Goal: Navigation & Orientation: Find specific page/section

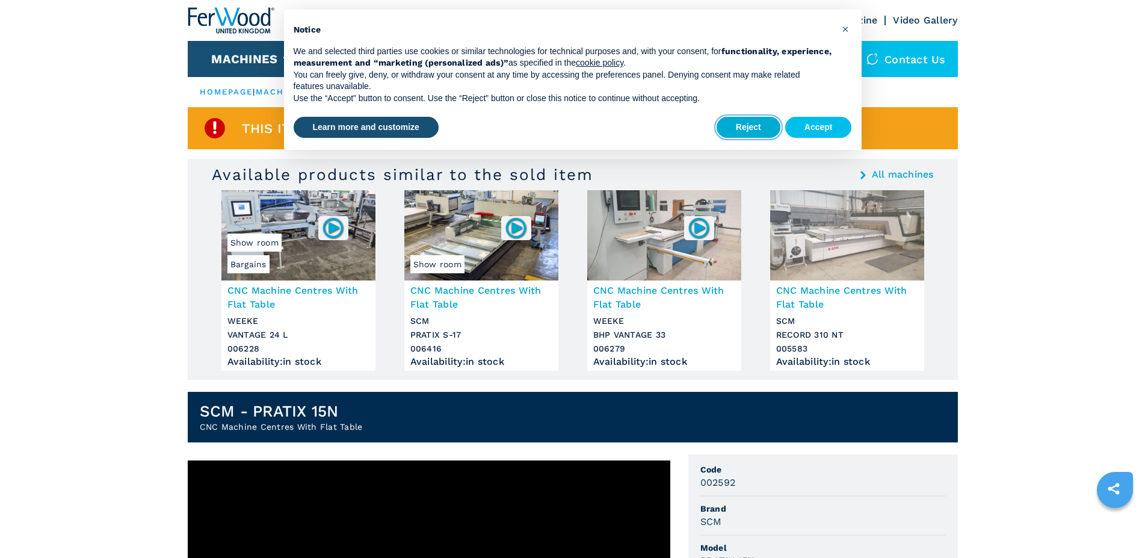
click at [749, 126] on button "Reject" at bounding box center [749, 128] width 64 height 22
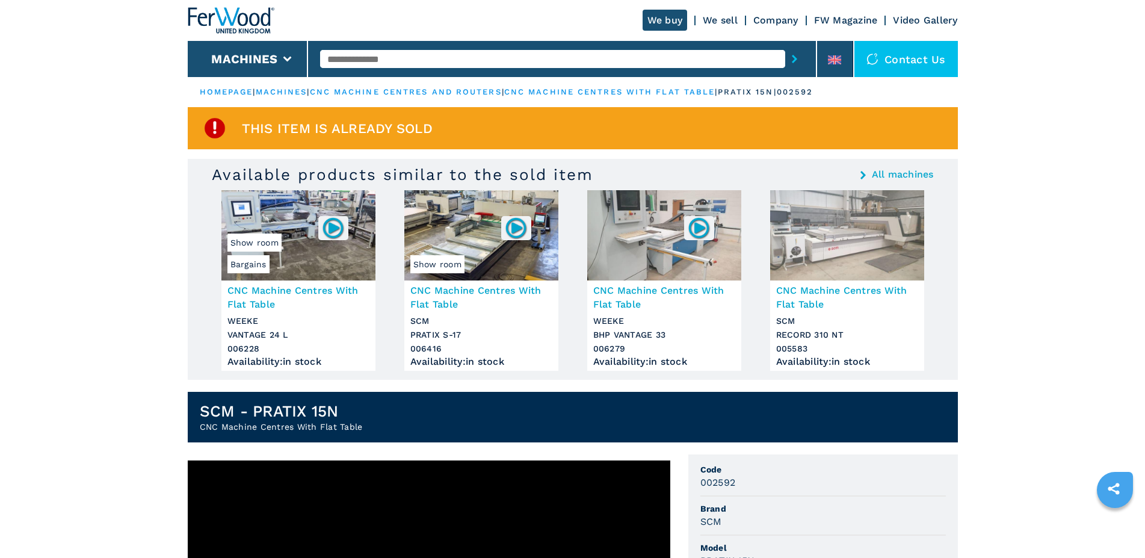
click at [336, 90] on link "cnc machine centres and routers" at bounding box center [406, 91] width 192 height 9
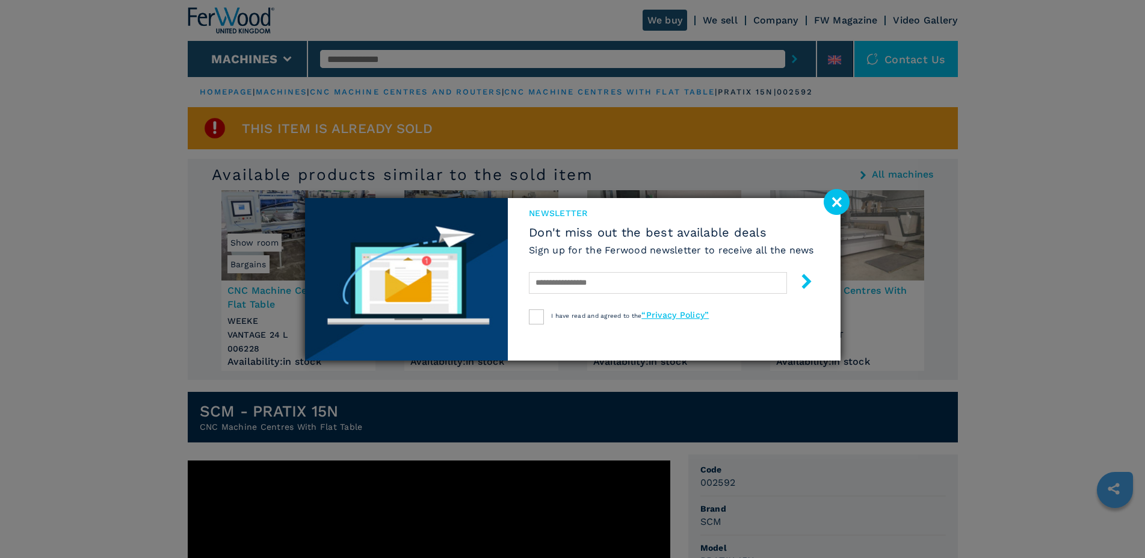
click at [827, 196] on image at bounding box center [837, 202] width 26 height 26
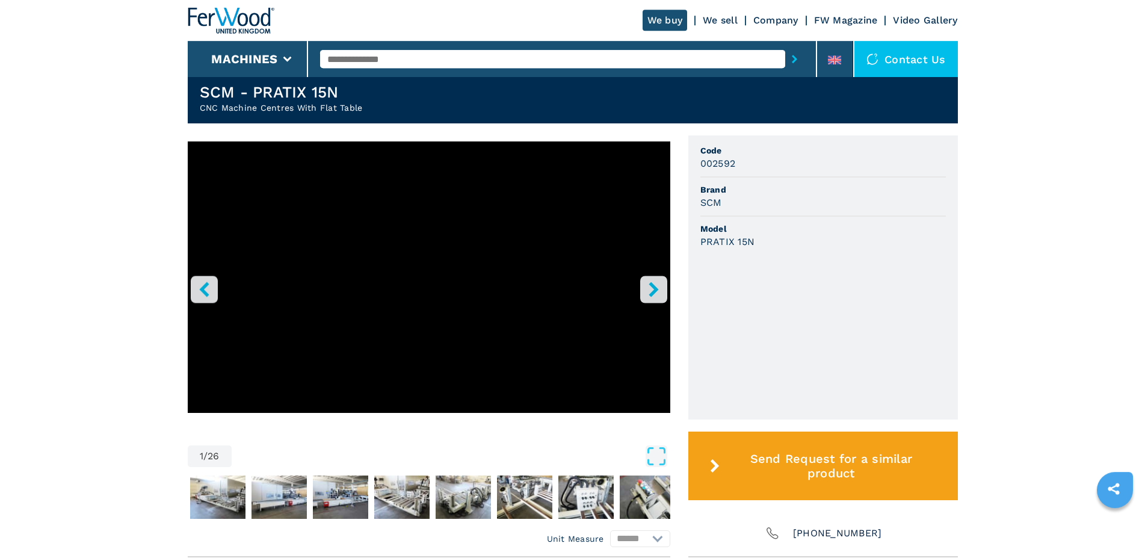
scroll to position [368, 0]
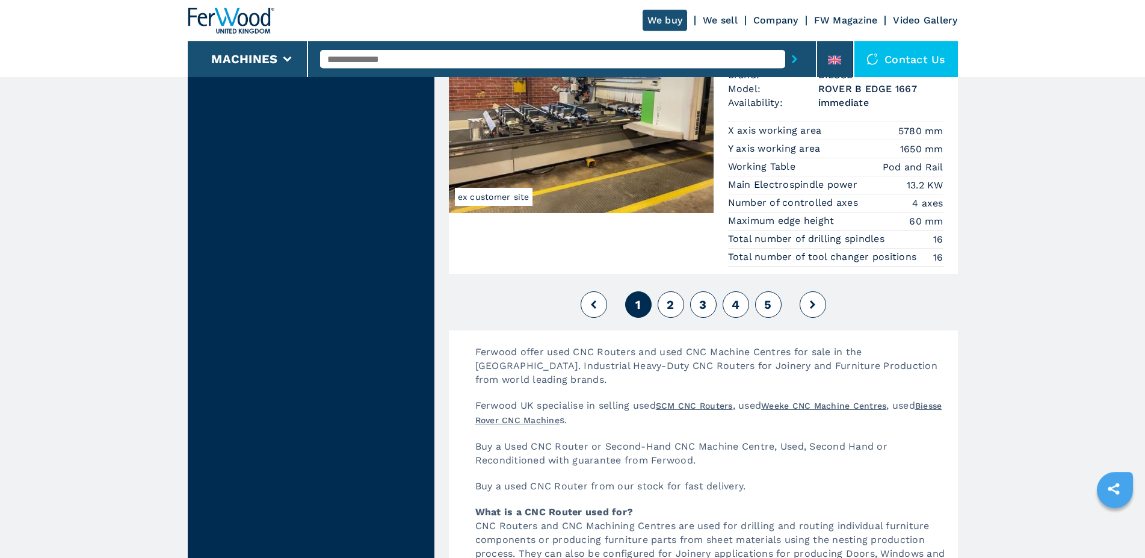
scroll to position [3008, 0]
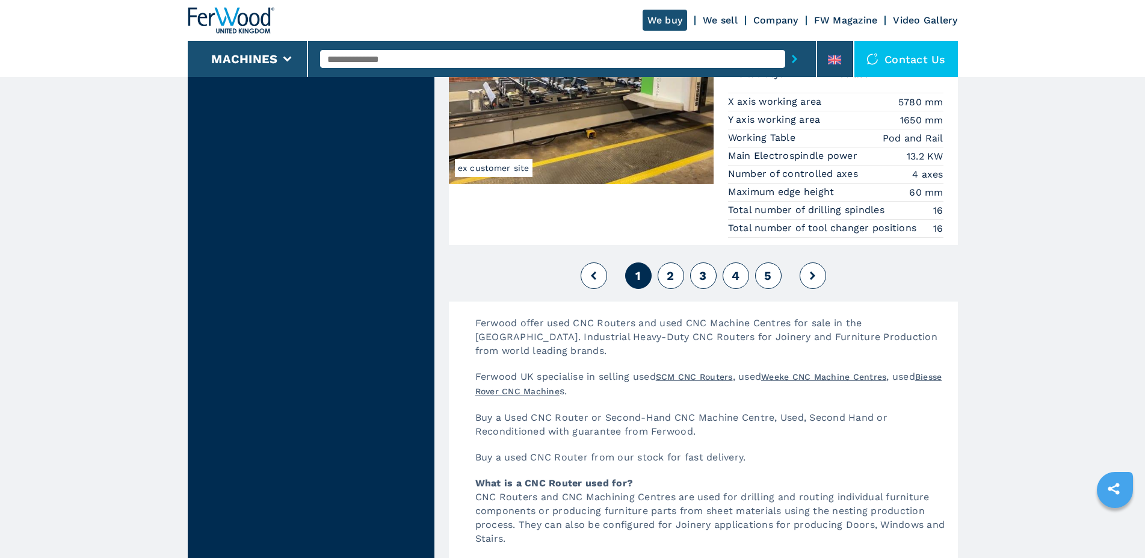
click at [678, 279] on button "2" at bounding box center [671, 275] width 26 height 26
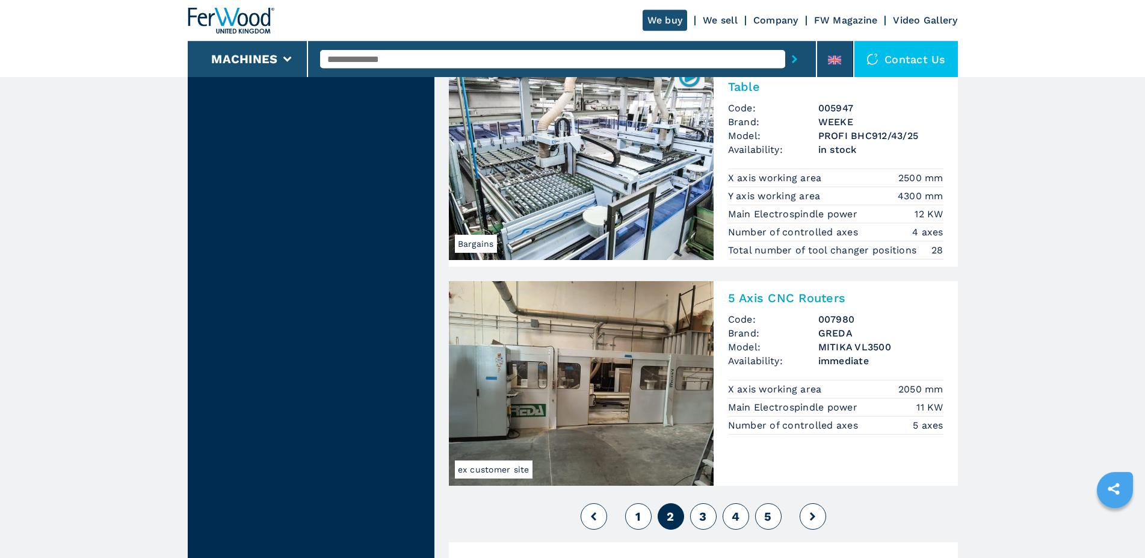
scroll to position [3008, 0]
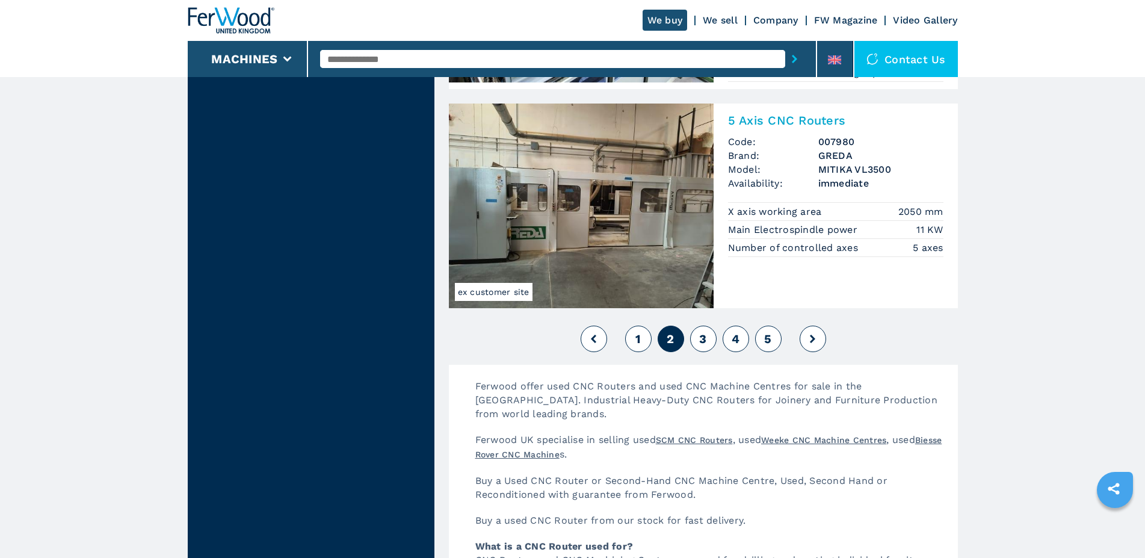
click at [701, 336] on span "3" at bounding box center [702, 339] width 7 height 14
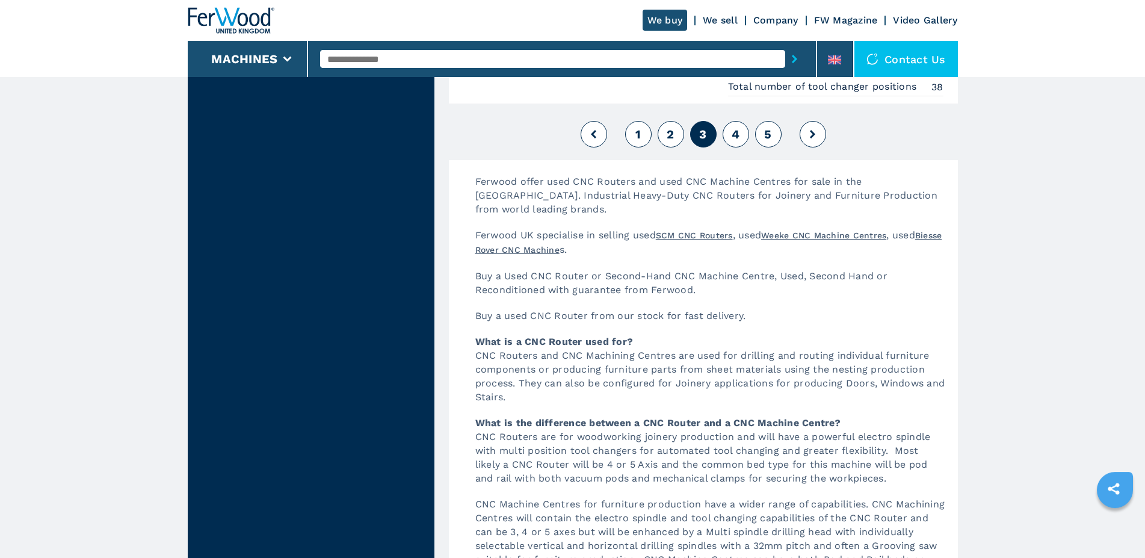
scroll to position [3178, 0]
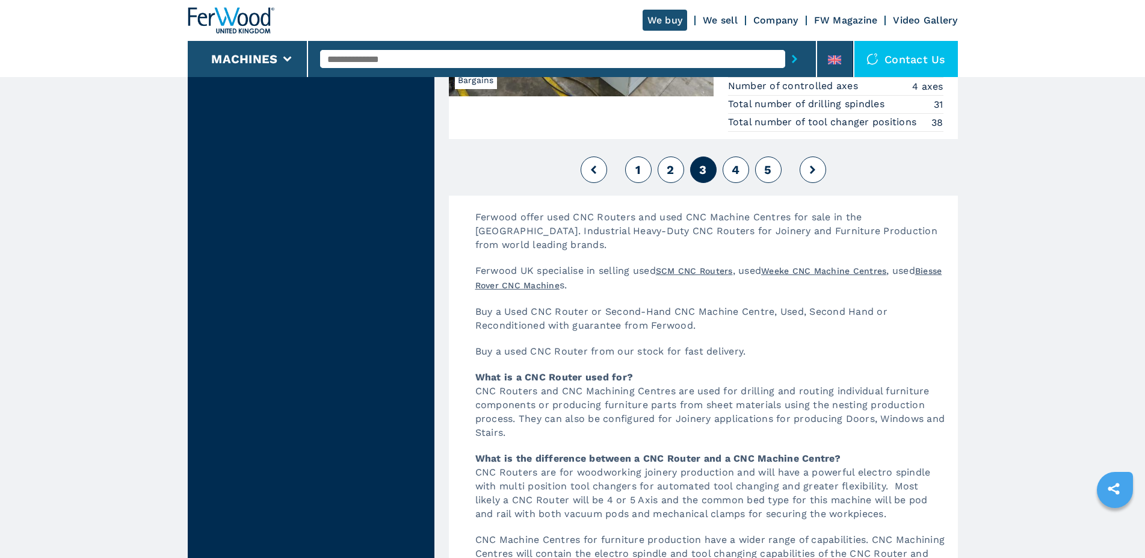
click at [733, 163] on span "4" at bounding box center [736, 170] width 8 height 14
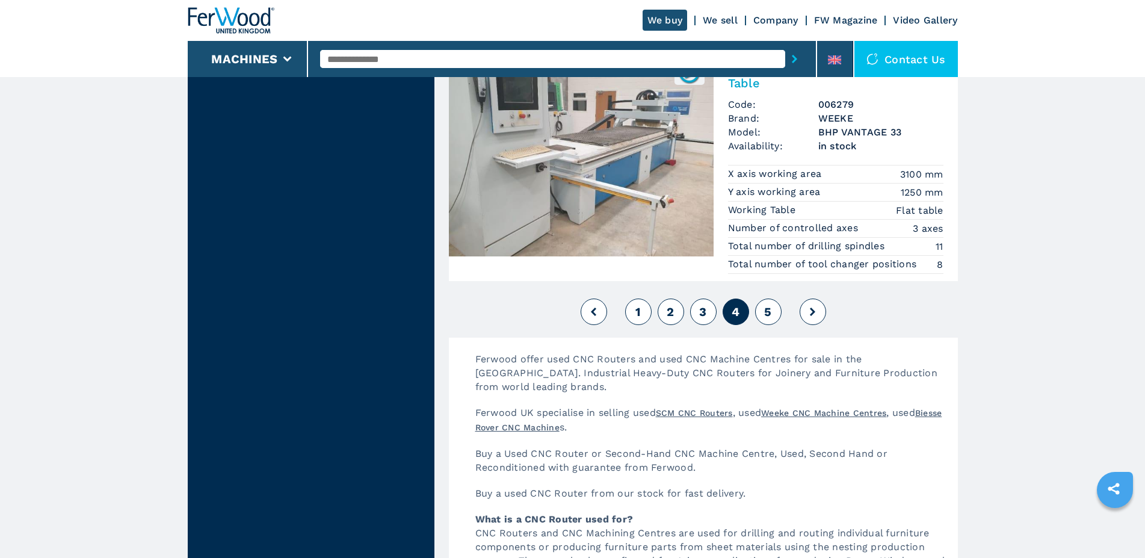
scroll to position [3174, 0]
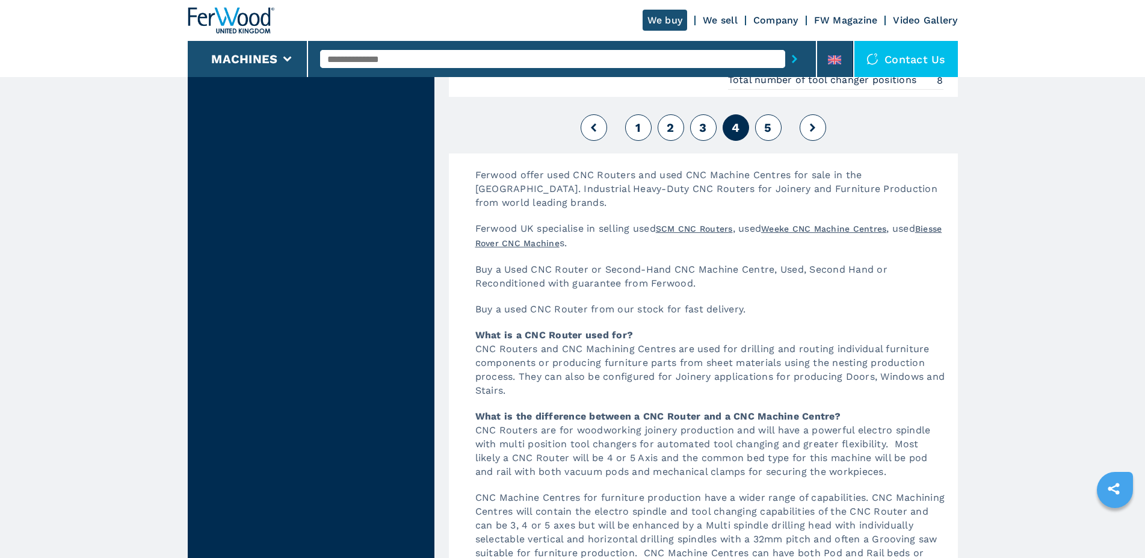
click at [768, 125] on span "5" at bounding box center [767, 127] width 7 height 14
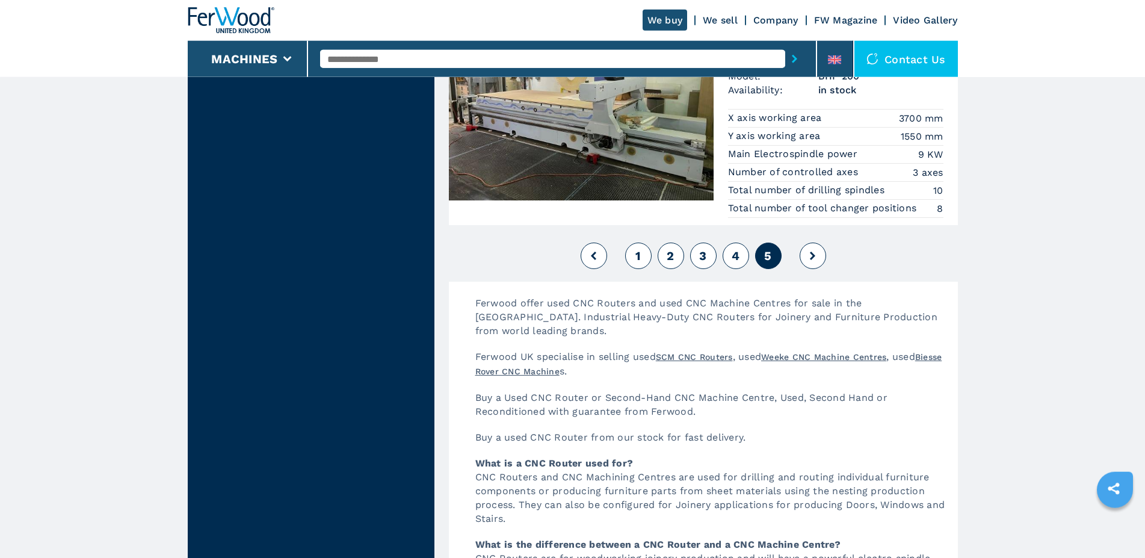
scroll to position [2517, 0]
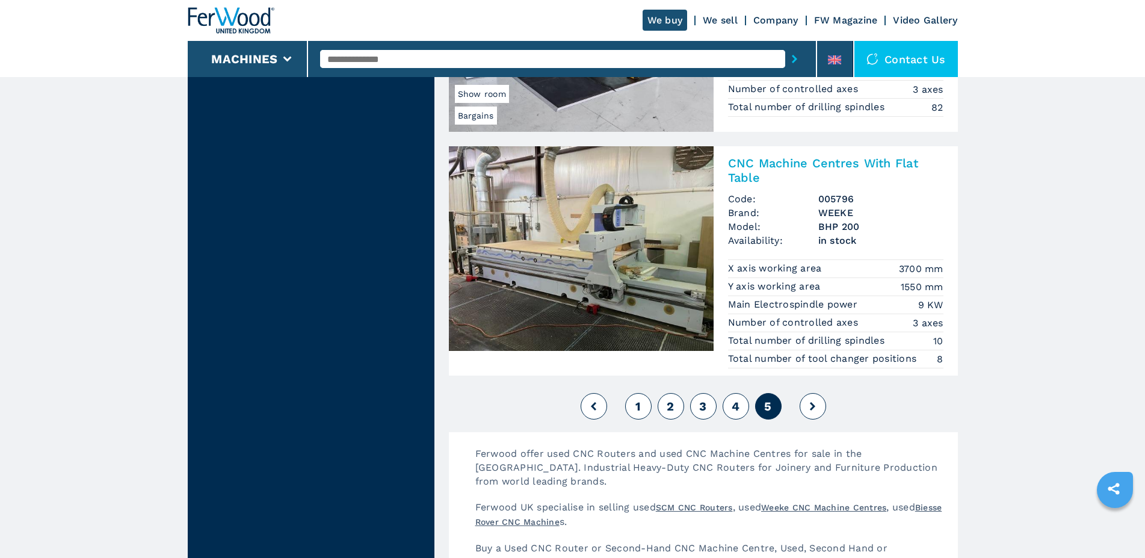
click at [636, 408] on button "1" at bounding box center [638, 406] width 26 height 26
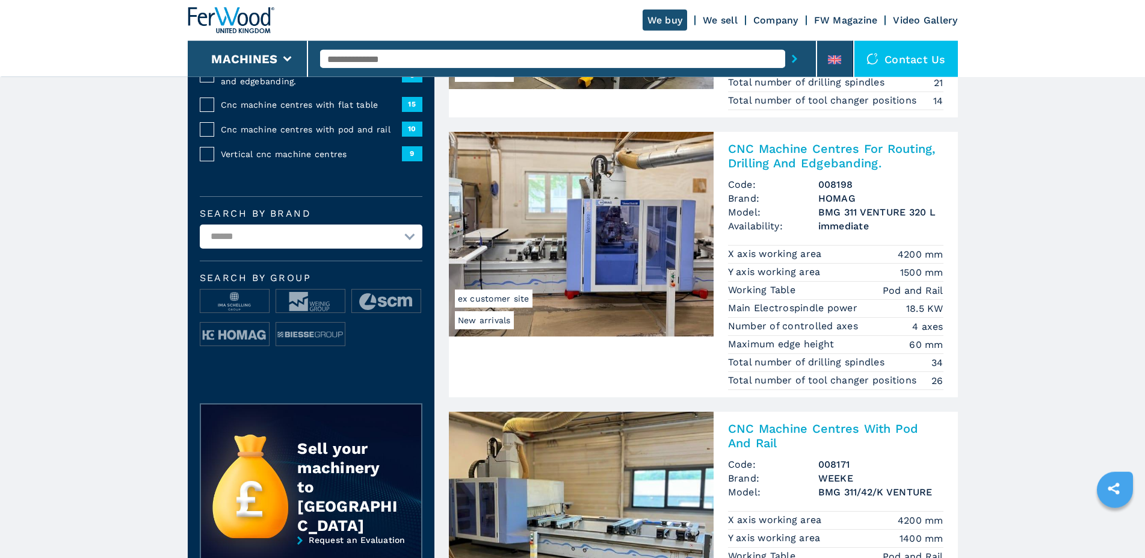
scroll to position [151, 0]
